Goal: Task Accomplishment & Management: Manage account settings

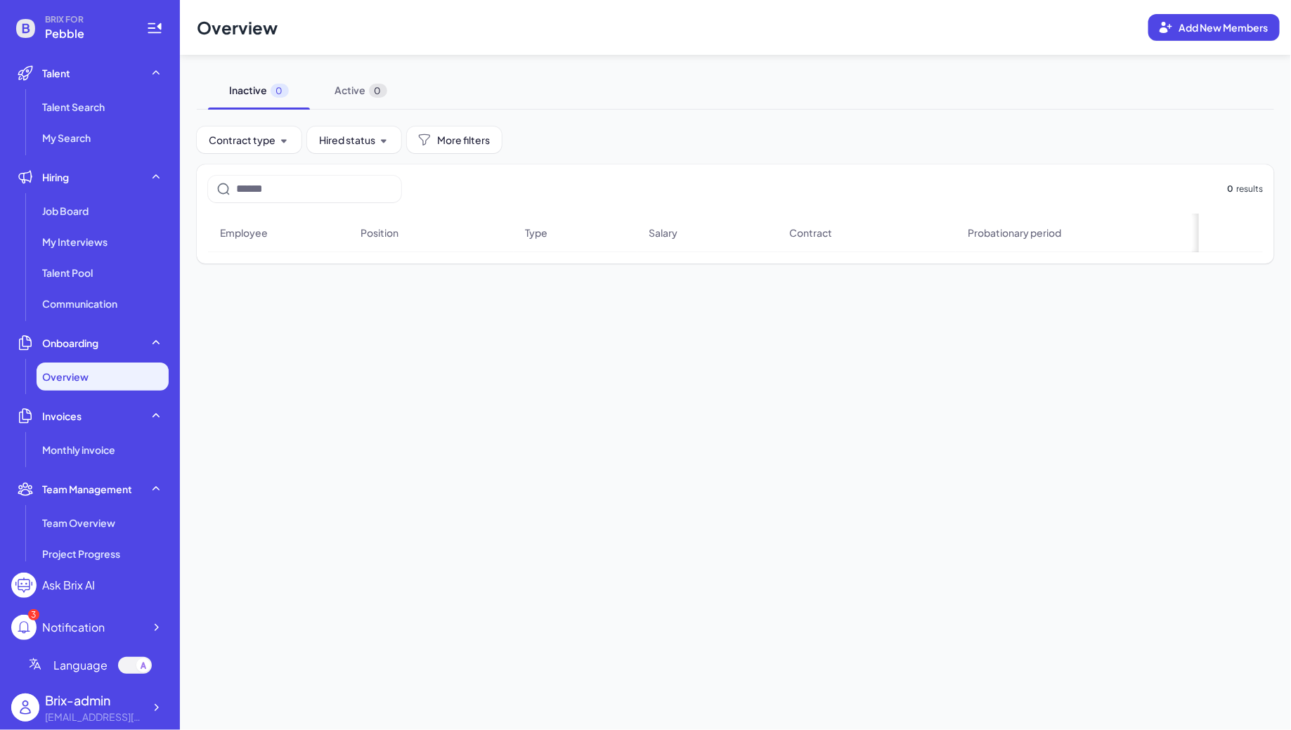
scroll to position [166, 0]
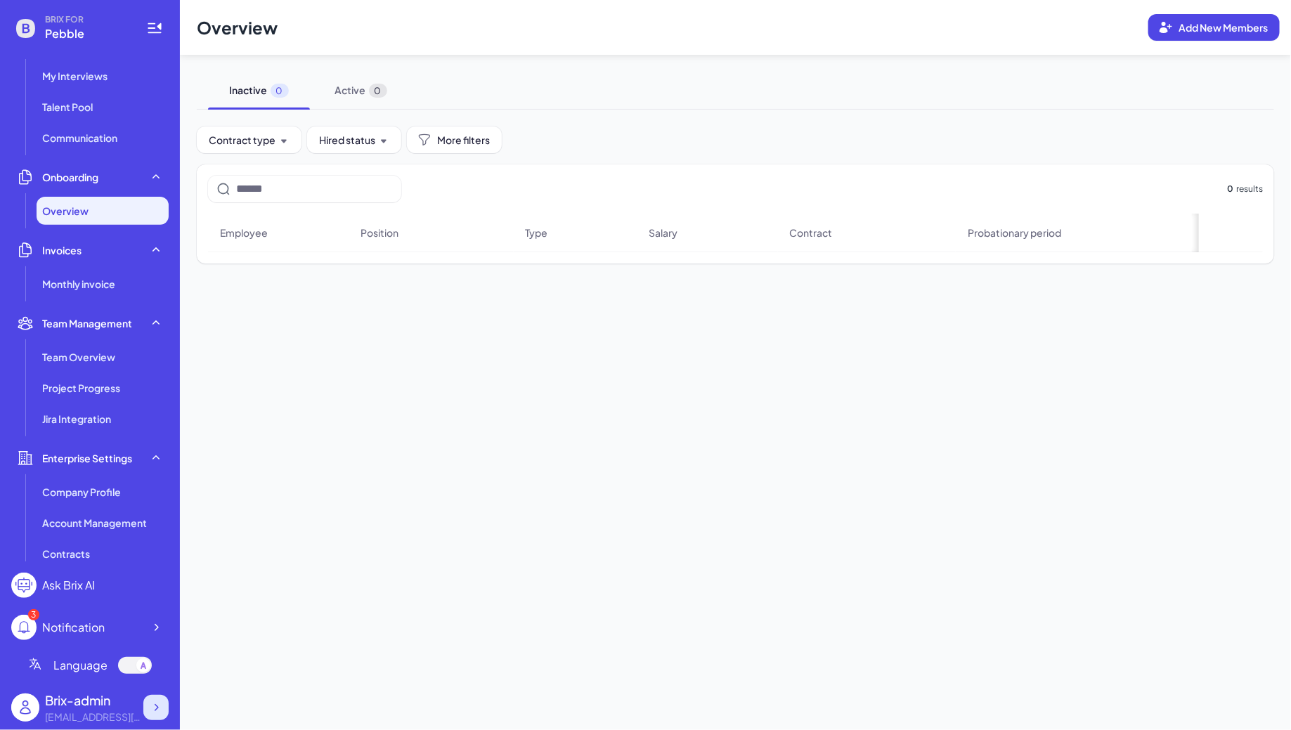
click at [154, 706] on icon at bounding box center [156, 708] width 14 height 14
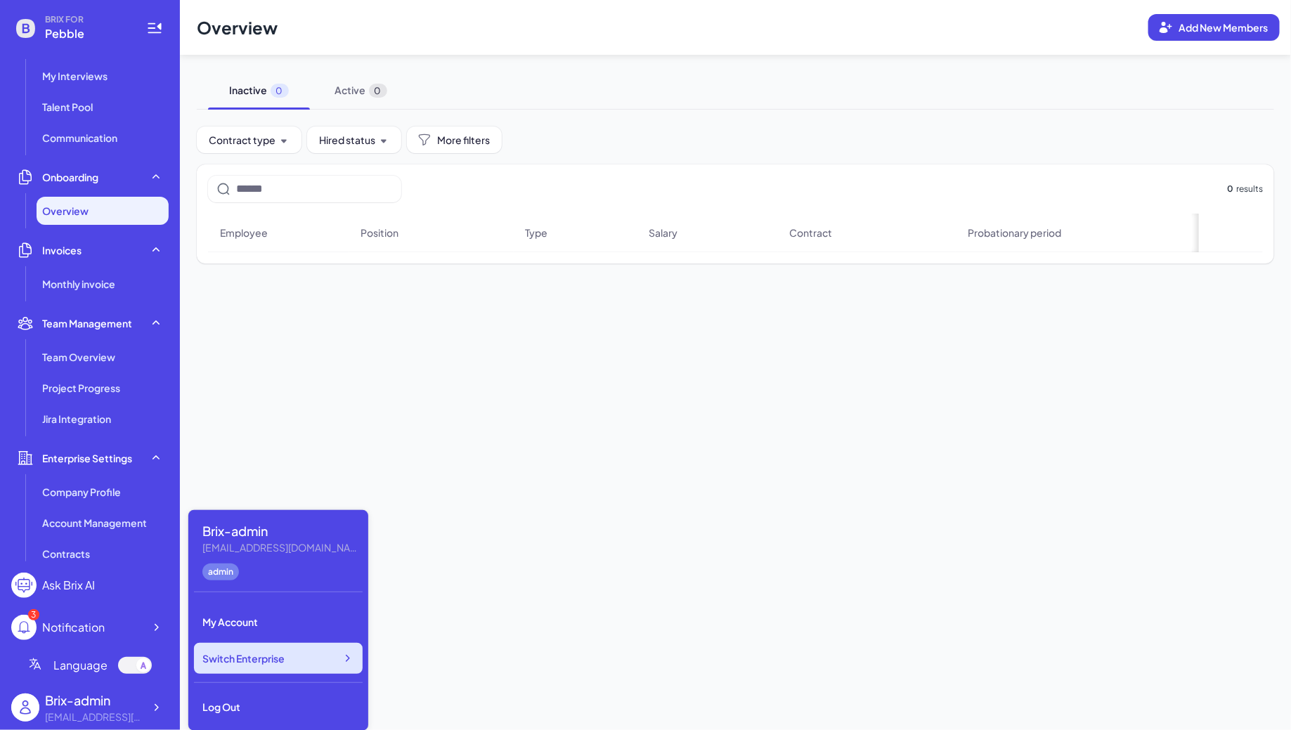
click at [269, 662] on span "Switch Enterprise" at bounding box center [243, 658] width 82 height 14
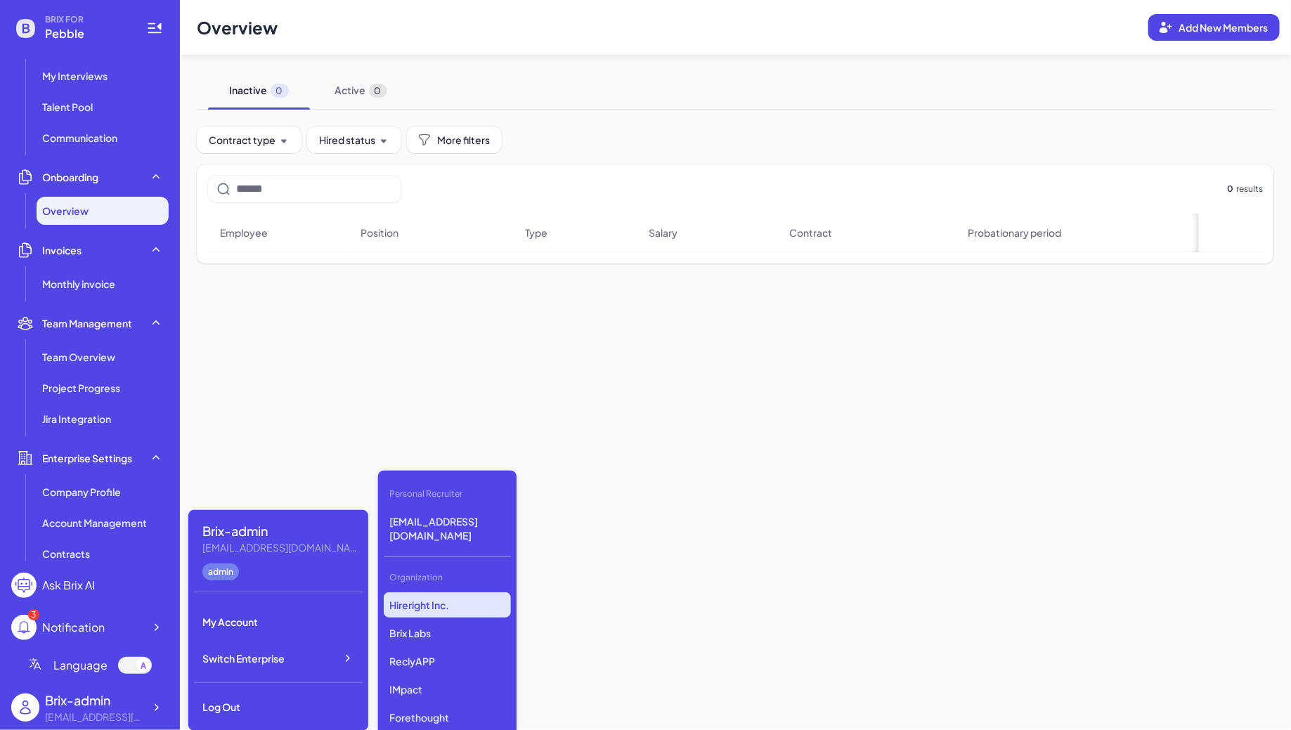
scroll to position [1684, 0]
click at [458, 651] on p "Fireworks AI" at bounding box center [447, 663] width 127 height 25
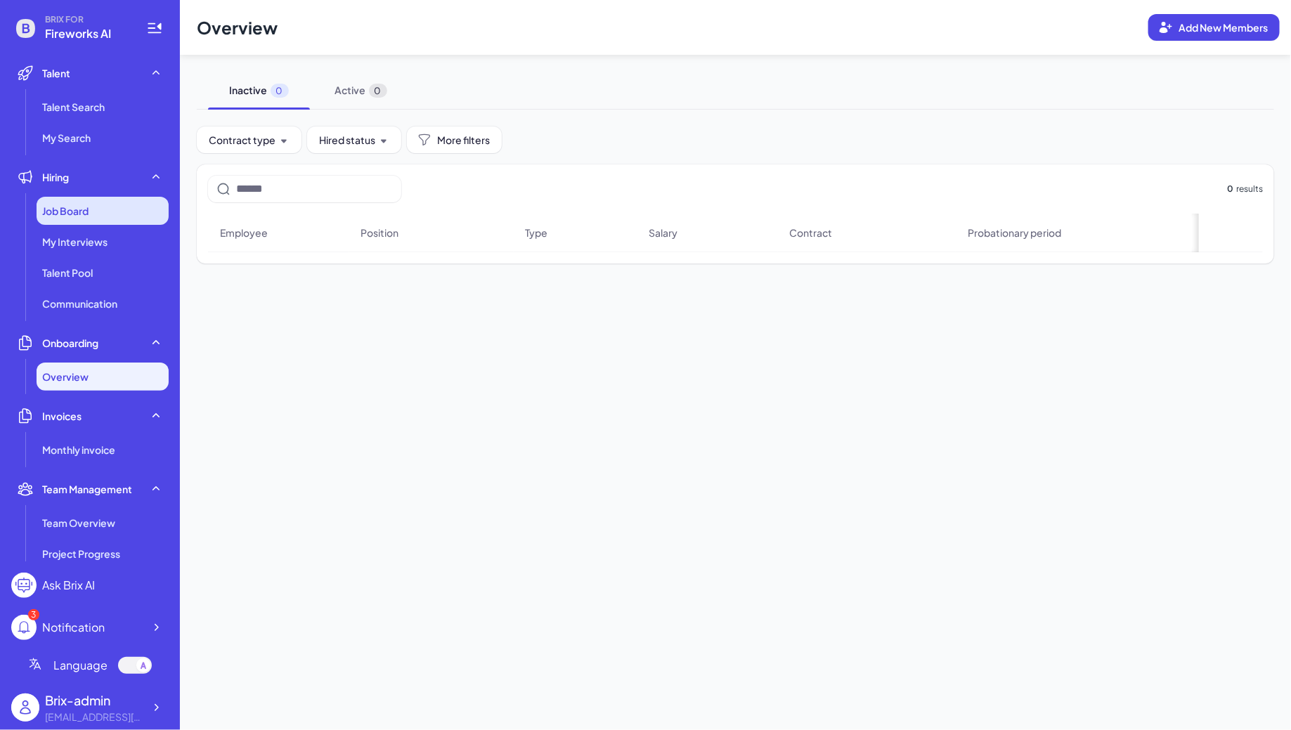
click at [125, 201] on div "Job Board" at bounding box center [103, 211] width 132 height 28
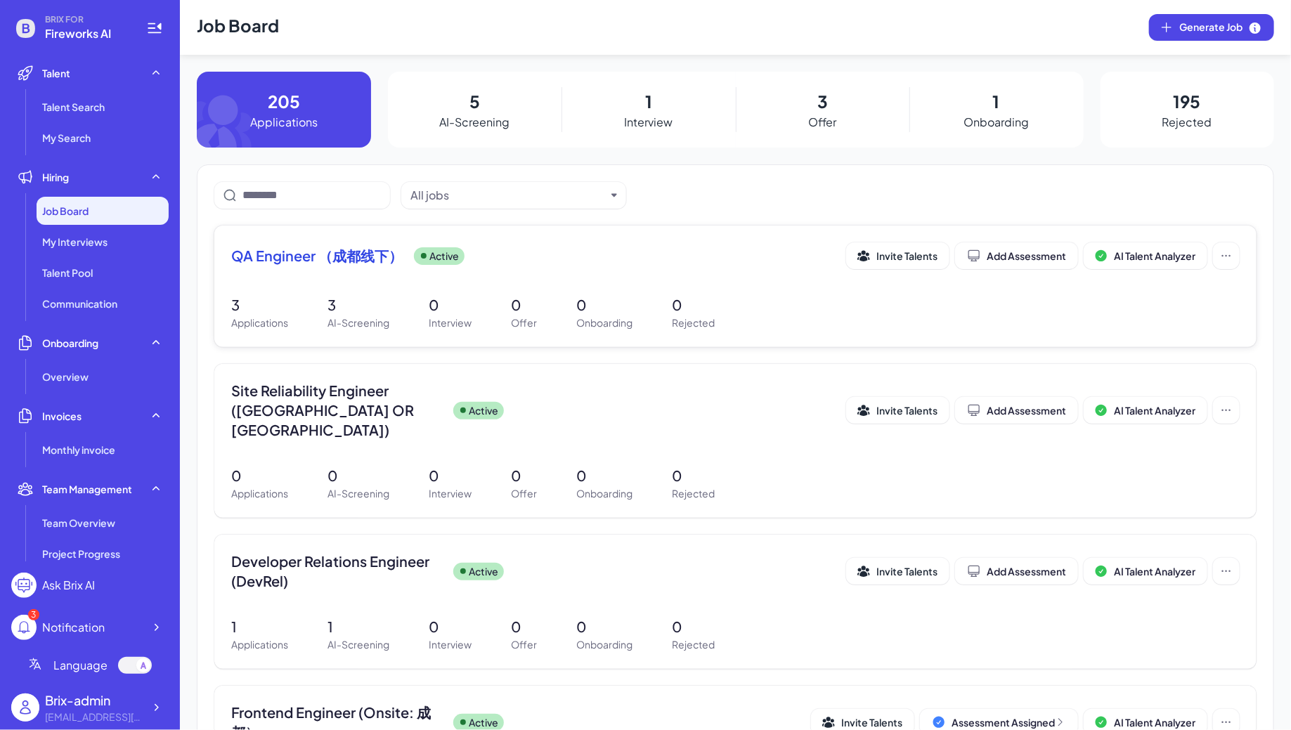
click at [526, 268] on div "QA Engineer （成都线下） Active Invite Talents Add Assessment AI Talent Analyzer" at bounding box center [735, 255] width 1008 height 27
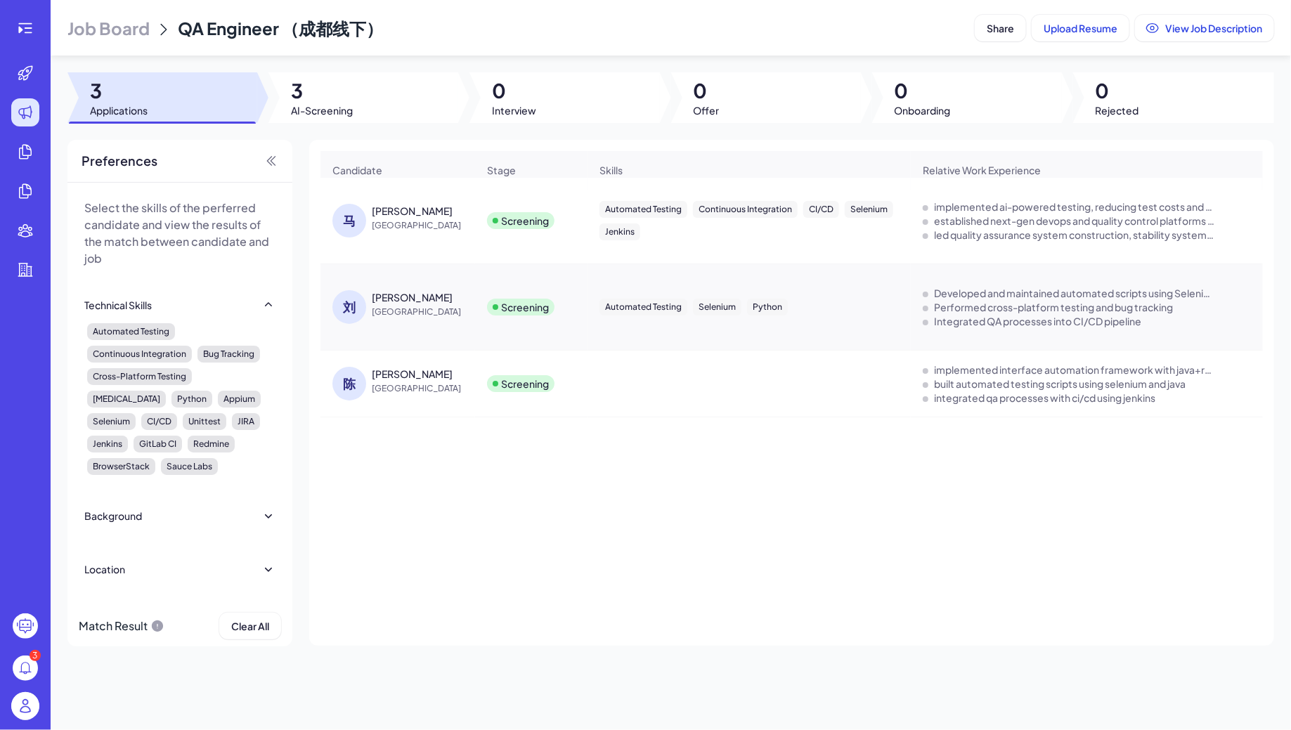
click at [398, 221] on span "[GEOGRAPHIC_DATA]" at bounding box center [424, 226] width 105 height 14
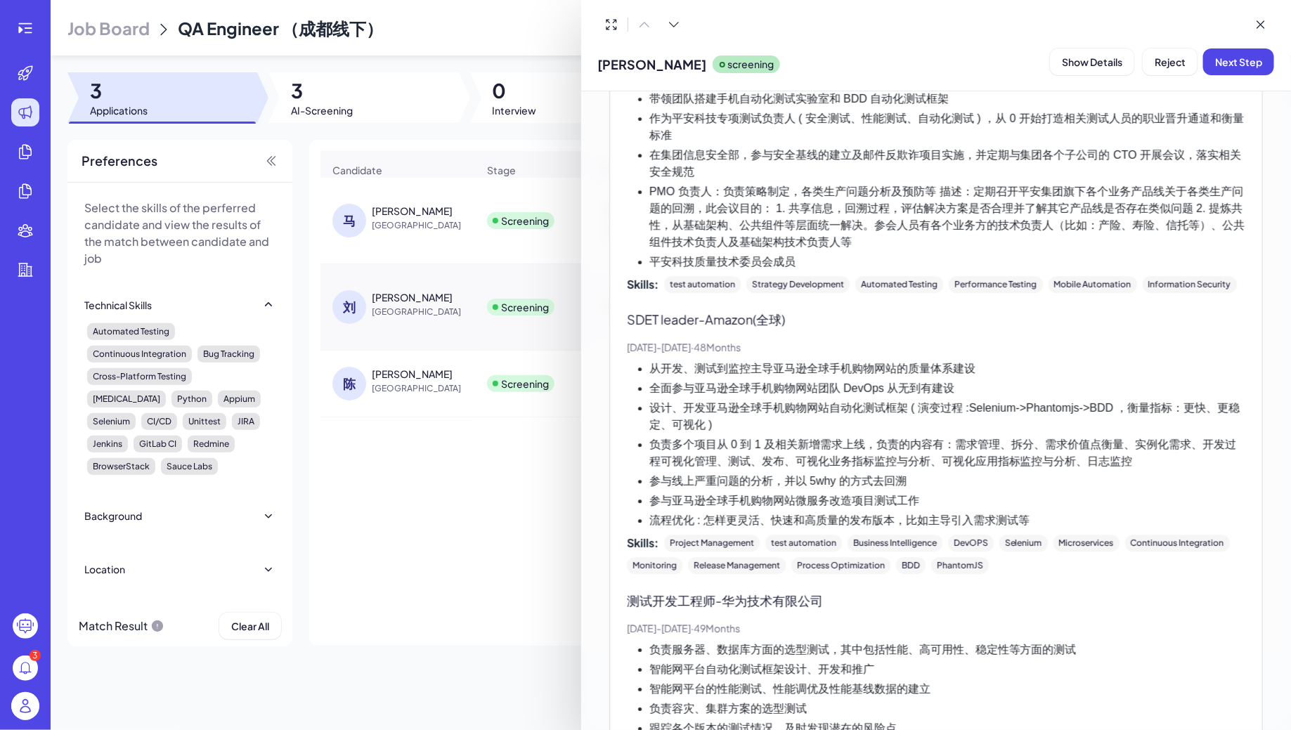
scroll to position [2367, 0]
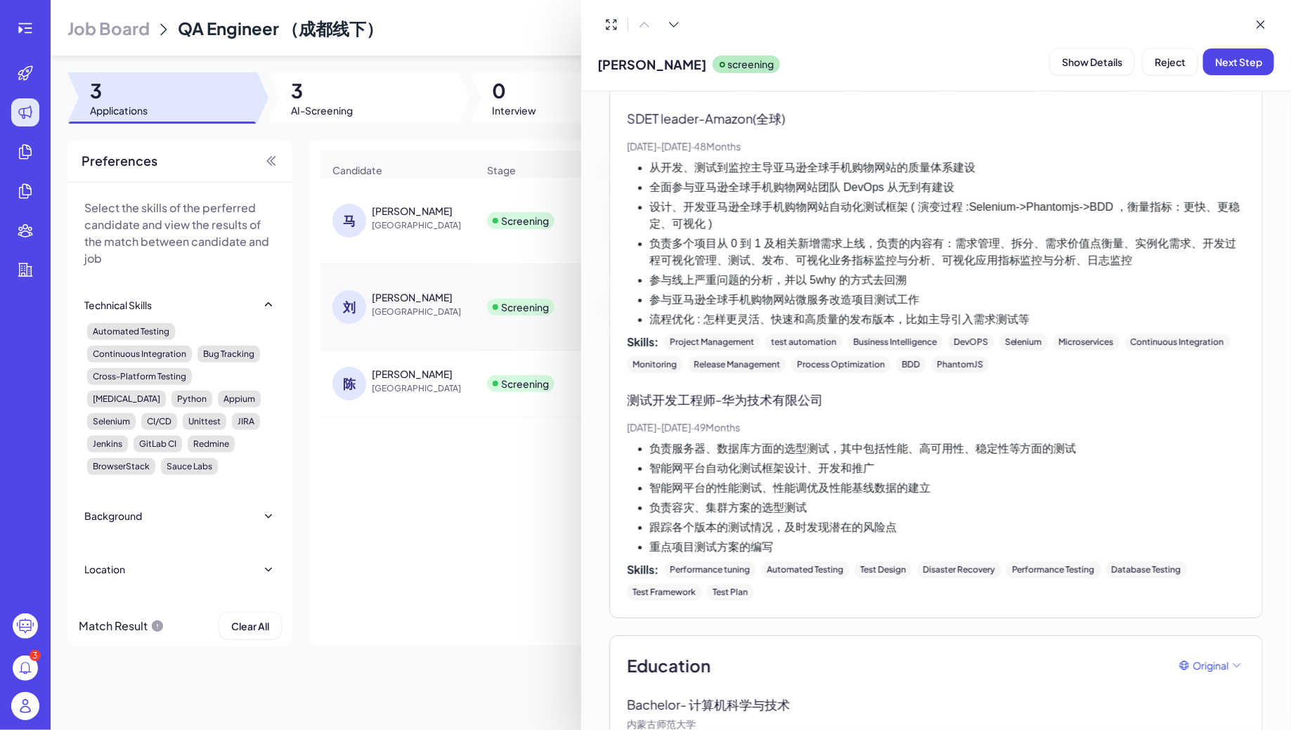
click at [455, 272] on div at bounding box center [645, 365] width 1291 height 730
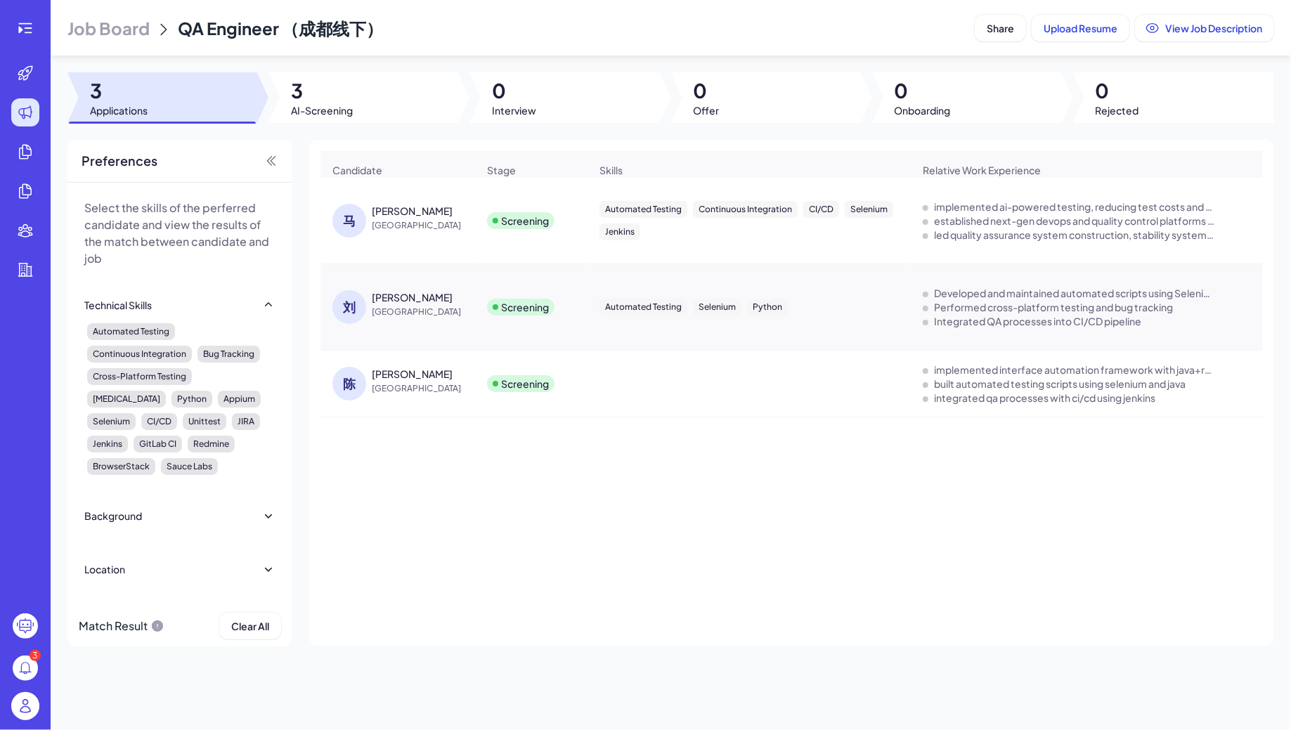
scroll to position [0, 926]
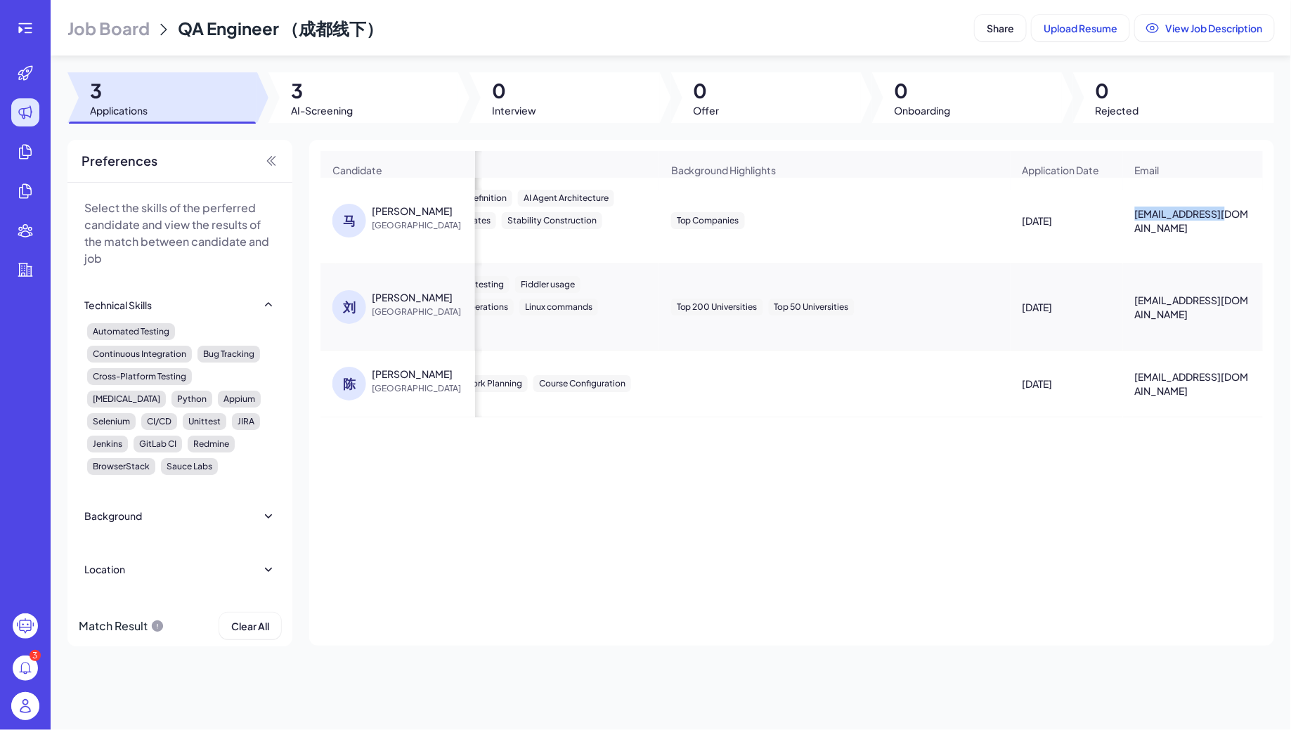
drag, startPoint x: 1136, startPoint y: 221, endPoint x: 1236, endPoint y: 221, distance: 100.5
click at [1236, 221] on div "[EMAIL_ADDRESS][DOMAIN_NAME]" at bounding box center [1193, 220] width 139 height 51
copy span "[EMAIL_ADDRESS][DOMAIN_NAME]"
